Goal: Contribute content: Contribute content

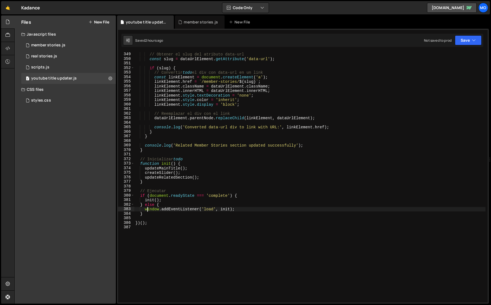
scroll to position [1583, 0]
click at [79, 49] on div "1 member stories.js 0" at bounding box center [68, 45] width 95 height 11
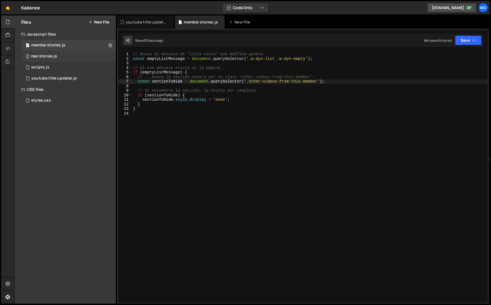
click at [76, 60] on div "2 real stories.js 0" at bounding box center [68, 56] width 95 height 11
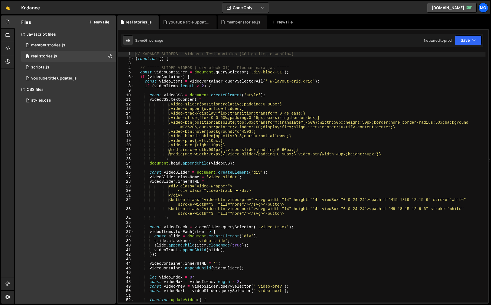
click at [202, 85] on div "// KADANCE SLIDERS - Videos + Testimoniales (Código limpio Webflow) ( function …" at bounding box center [309, 181] width 351 height 259
type textarea "})()"
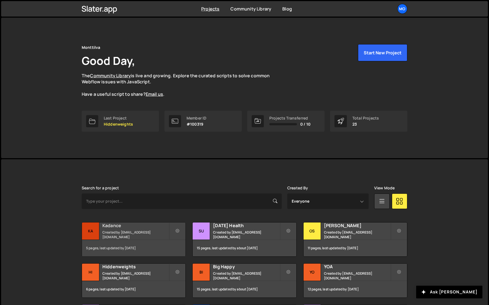
click at [101, 224] on div "Kadance Created by [EMAIL_ADDRESS][DOMAIN_NAME]" at bounding box center [133, 230] width 103 height 17
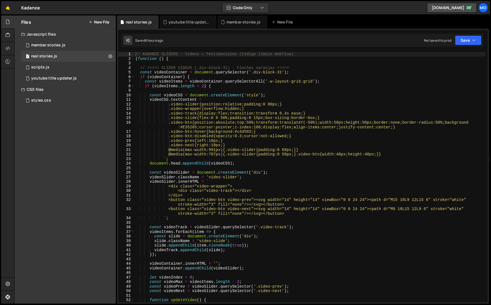
click at [146, 90] on div "// KADANCE SLIDERS - Videos + Testimoniales (Código limpio Webflow) ( function …" at bounding box center [309, 181] width 351 height 259
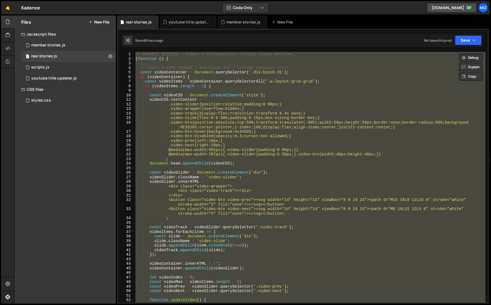
paste textarea ";"
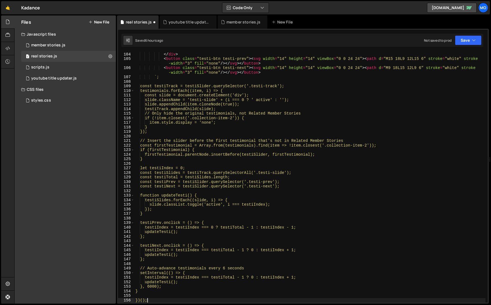
scroll to position [487, 0]
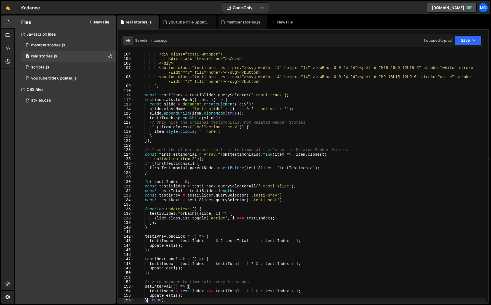
click at [372, 87] on div "testiSlider . innerHTML = ` <div class="testi-wrapper"> <div class="testi-track…" at bounding box center [309, 176] width 351 height 259
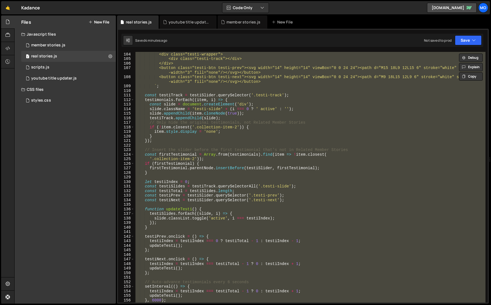
paste textarea
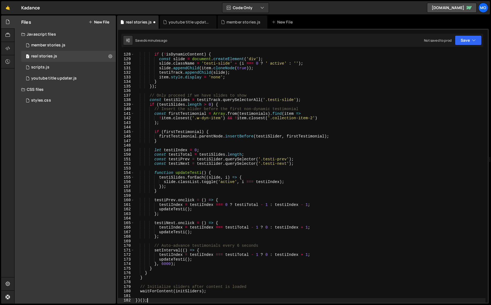
scroll to position [605, 0]
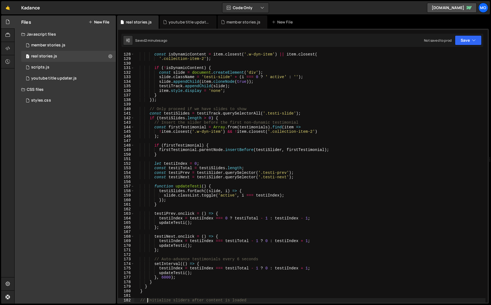
click at [150, 86] on div "// Check if this element is part of dynamic content const isDynamicContent = it…" at bounding box center [309, 176] width 351 height 259
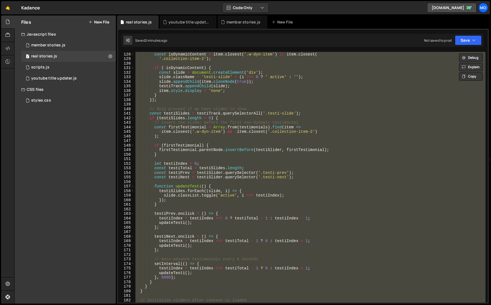
paste textarea
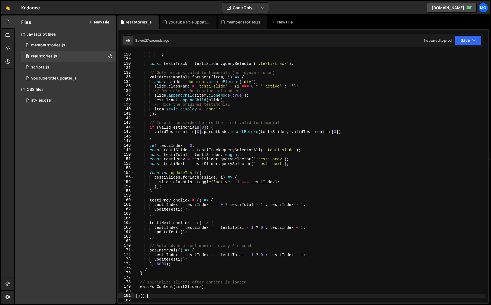
click at [373, 162] on div "<button class="testi-btn testi-next"><svg width="14" height="14" viewBox="0 0 2…" at bounding box center [309, 175] width 351 height 264
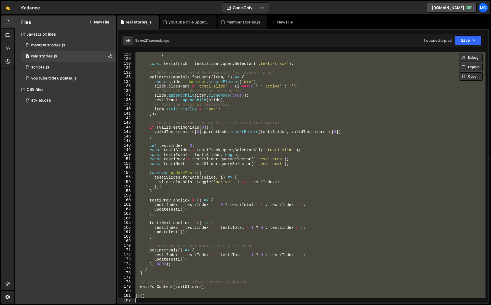
paste textarea
type textarea "})();"
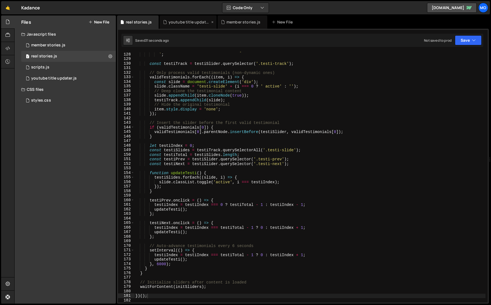
click at [188, 25] on div "youtube title updater.js" at bounding box center [188, 21] width 57 height 13
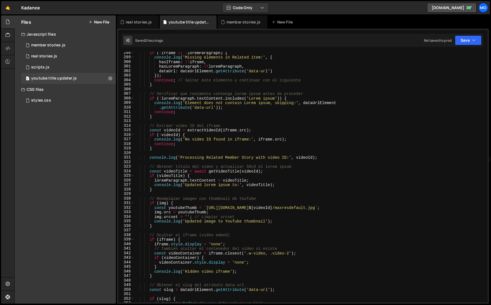
scroll to position [1348, 0]
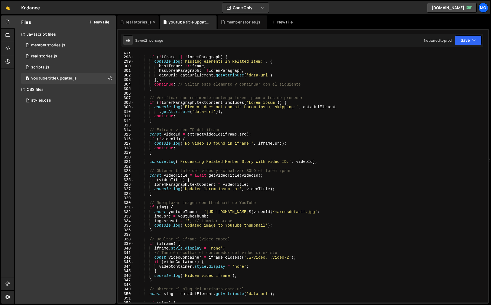
click at [134, 25] on div "real stories.js" at bounding box center [138, 21] width 42 height 13
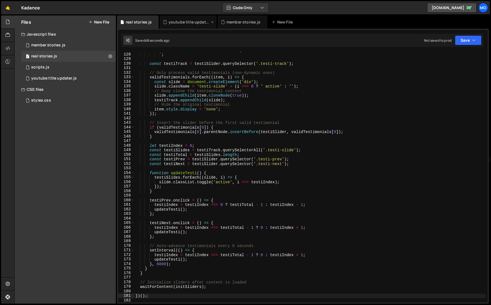
click at [183, 18] on div "youtube title updater.js" at bounding box center [188, 21] width 57 height 13
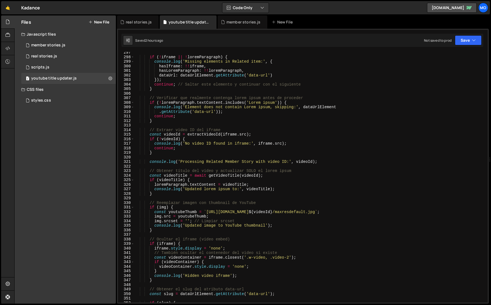
click at [198, 57] on div "if ( ! iframe || ! loremParagraph ) { console . log ( 'Missing elements in Rela…" at bounding box center [309, 179] width 351 height 259
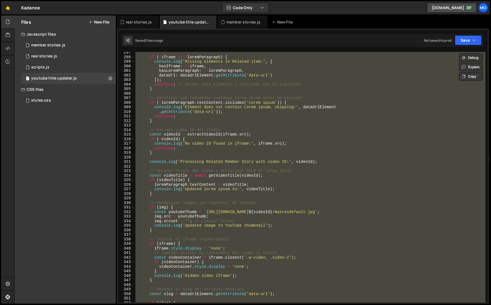
paste textarea
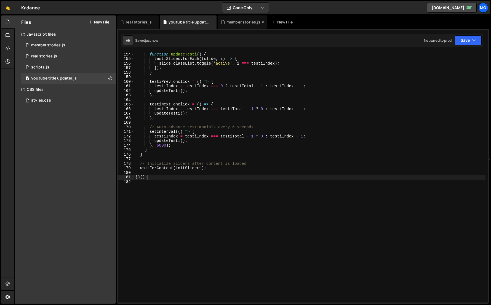
click at [224, 26] on div "member stories.js" at bounding box center [243, 21] width 50 height 13
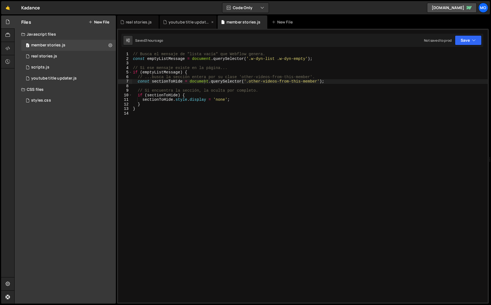
click at [191, 26] on div "youtube title updater.js" at bounding box center [188, 21] width 57 height 13
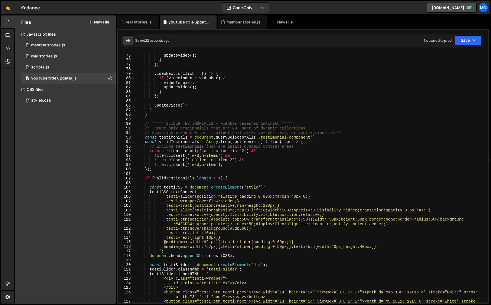
scroll to position [349, 0]
click at [325, 271] on div "videoIndex -- ; updateVideo ( ) ; } } ; videoNext . onclick = ( ) => { if ( vid…" at bounding box center [309, 181] width 351 height 264
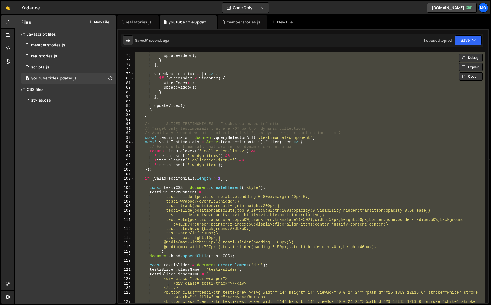
paste textarea
type textarea "})()"
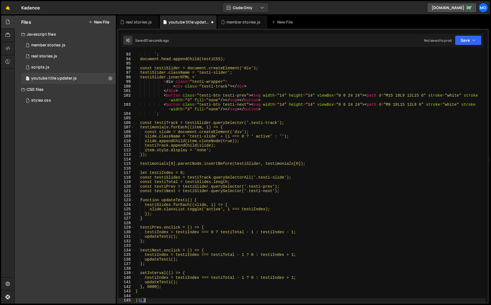
scroll to position [436, 0]
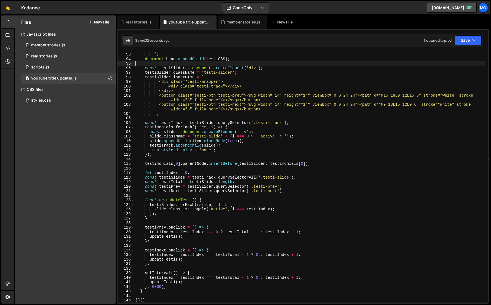
click at [372, 63] on div "@media(max-width:767px){.testi-slider{padding:0 50px;}.testi-btn{width:40px;hei…" at bounding box center [309, 176] width 351 height 259
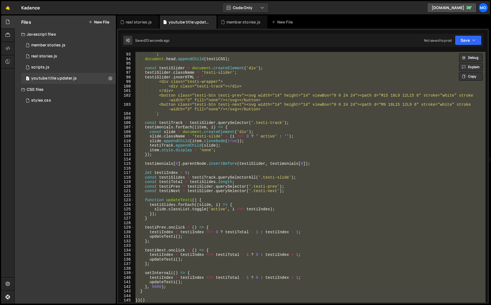
paste textarea ";"
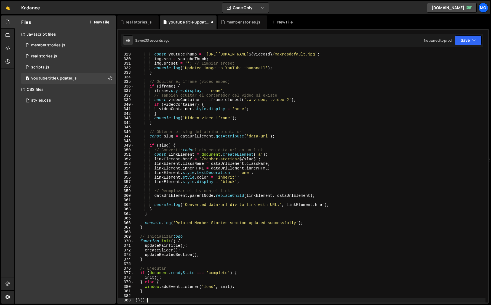
scroll to position [1492, 0]
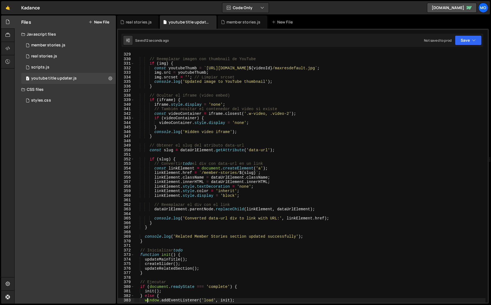
click at [352, 75] on div "} // Reemplazar imagen con thumbnail de YouTube if ( img ) { const youtubeThumb…" at bounding box center [309, 176] width 351 height 259
type textarea "})();"
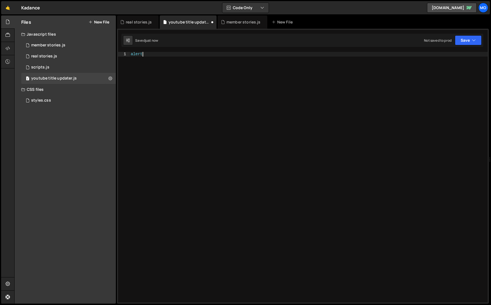
scroll to position [0, 0]
type textarea "alet"
type textarea "})();"
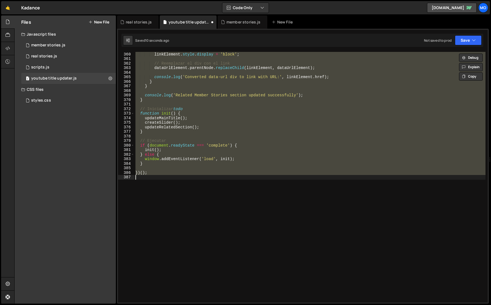
scroll to position [1633, 0]
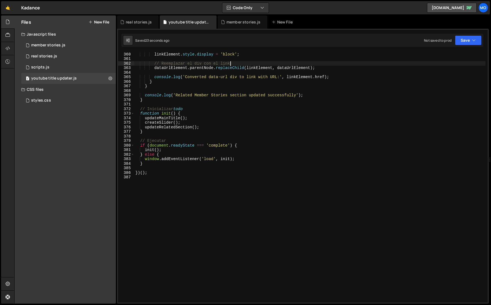
click at [388, 65] on div "linkElement . style . color = 'inherit' ; linkElement . style . display = 'bloc…" at bounding box center [309, 176] width 351 height 259
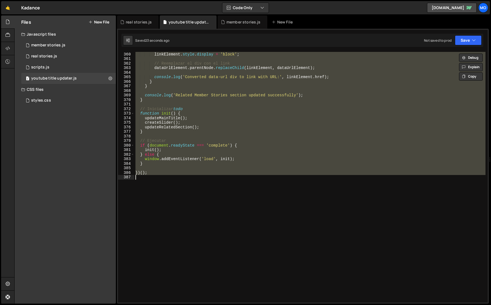
paste textarea
type textarea "})();"
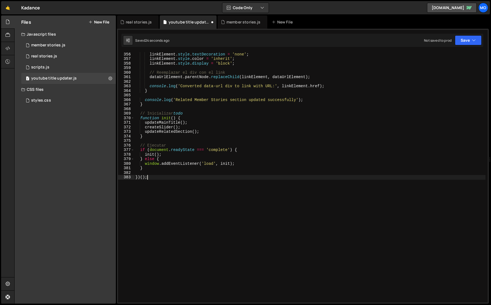
scroll to position [1615, 0]
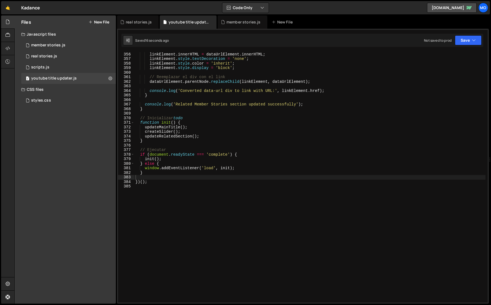
click at [415, 49] on div "1 2 3 4 5 6 7 8 9 10 11 12 13 14 // Busca el mensaje de "lista vacía" que Webfl…" at bounding box center [303, 166] width 372 height 275
click at [408, 68] on div "linkElement . className = dataUrlElement . className ; linkElement . innerHTML …" at bounding box center [309, 176] width 351 height 259
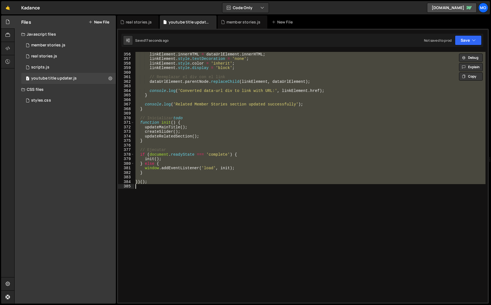
paste textarea
type textarea "})();"
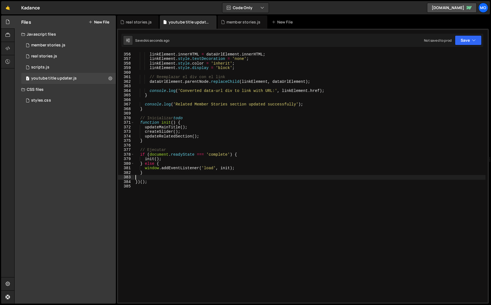
click at [160, 86] on div "linkElement . className = dataUrlElement . className ; linkElement . innerHTML …" at bounding box center [309, 176] width 351 height 259
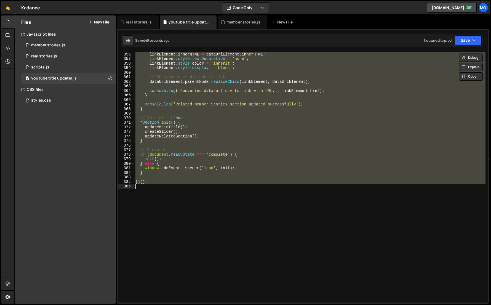
paste textarea
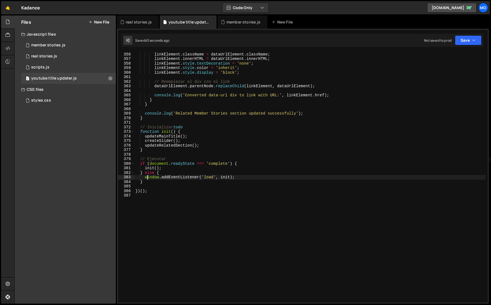
click at [292, 115] on div "linkElement . href = ` /member-stories/ ${ slug } ` ; linkElement . className =…" at bounding box center [309, 176] width 351 height 259
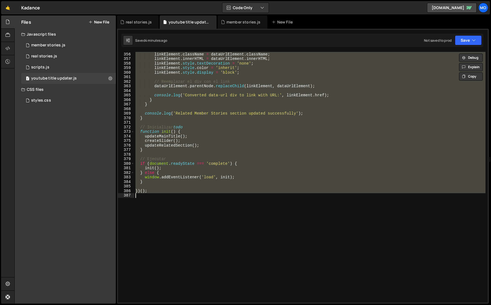
click at [386, 80] on div "linkElement . href = ` /member-stories/ ${ slug } ` ; linkElement . className =…" at bounding box center [309, 176] width 351 height 259
paste textarea
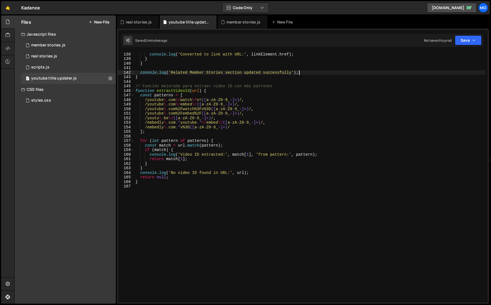
click at [339, 74] on div "dataUrlElement . parentNode . replaceChild ( linkElement , dataUrlElement ) ; c…" at bounding box center [309, 176] width 351 height 259
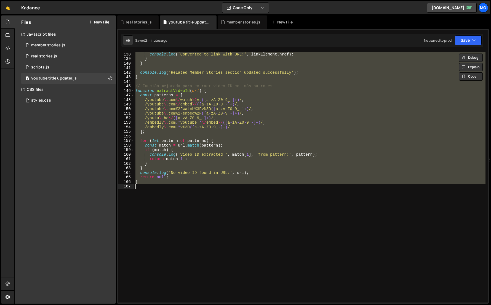
paste textarea
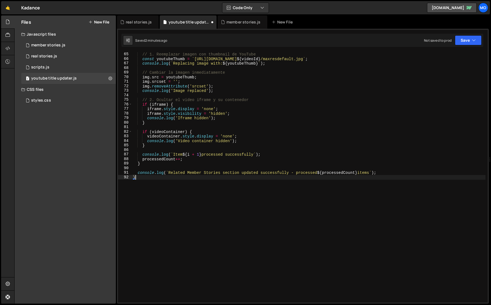
type textarea "`Related Member Stories section updated successfully - processed ${processedCou…"
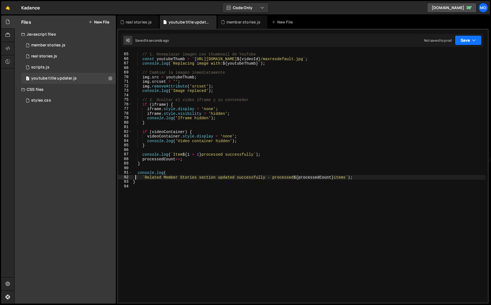
click at [470, 39] on button "Save" at bounding box center [468, 40] width 27 height 10
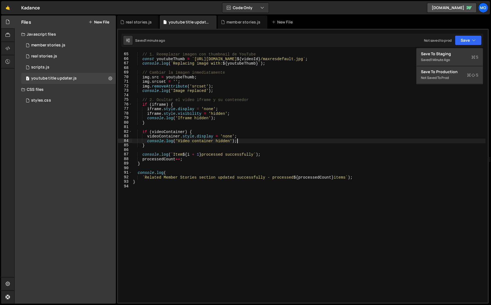
click at [352, 140] on div "// 1. Reemplazar imagen con thumbnail de YouTube const youtubeThumb = ` https:/…" at bounding box center [308, 176] width 353 height 259
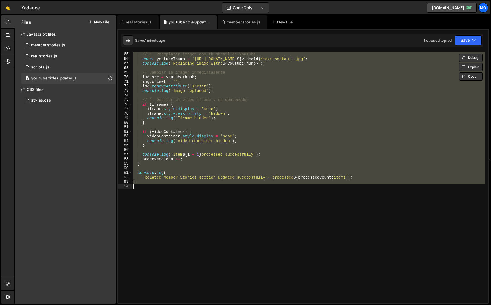
paste textarea ")();"
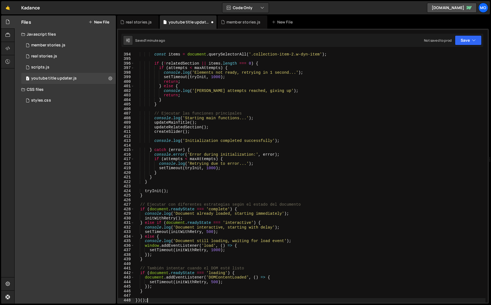
scroll to position [1788, 0]
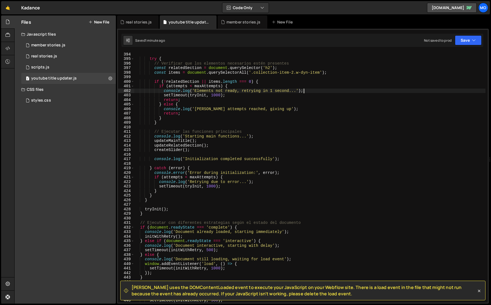
click at [371, 89] on div "console . log ( ` Initialization attempt ${ attempts } ` ) ; try { // Verificar…" at bounding box center [309, 176] width 351 height 259
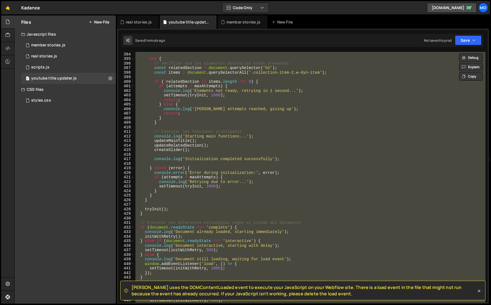
paste textarea
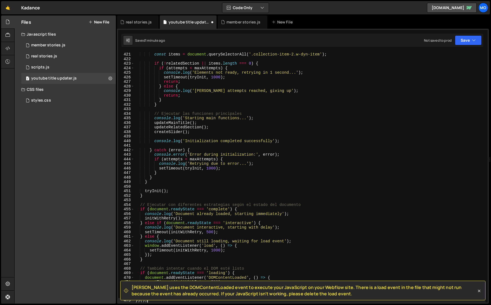
type textarea "setTimeout(initWithRetry, 500);"
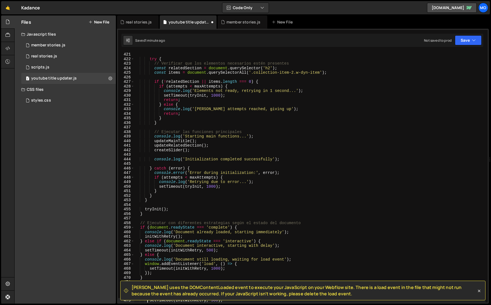
scroll to position [1910, 0]
